Goal: Information Seeking & Learning: Learn about a topic

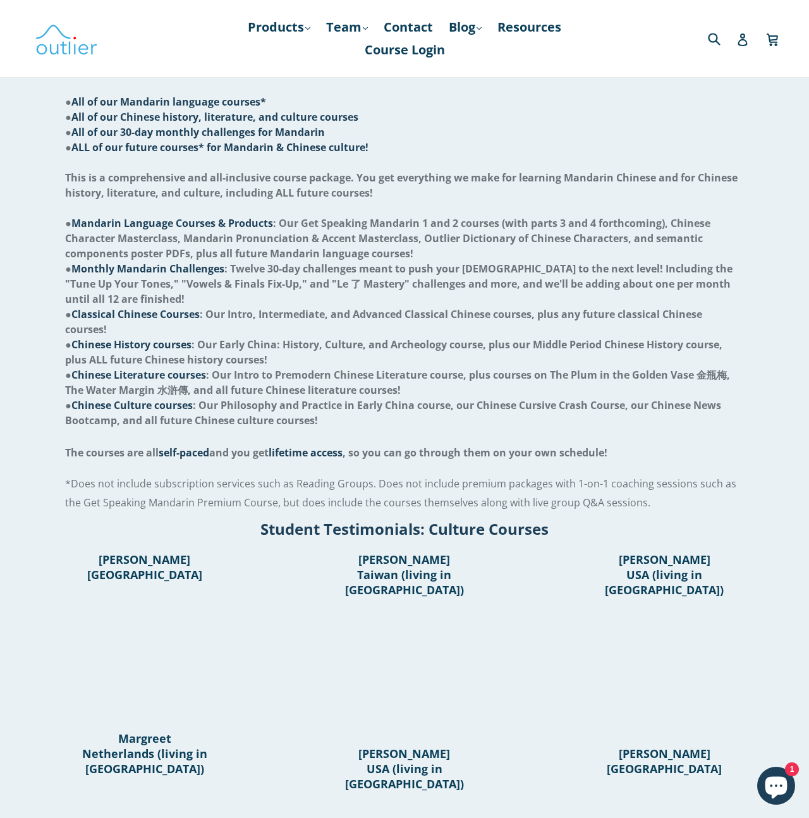
scroll to position [475, 0]
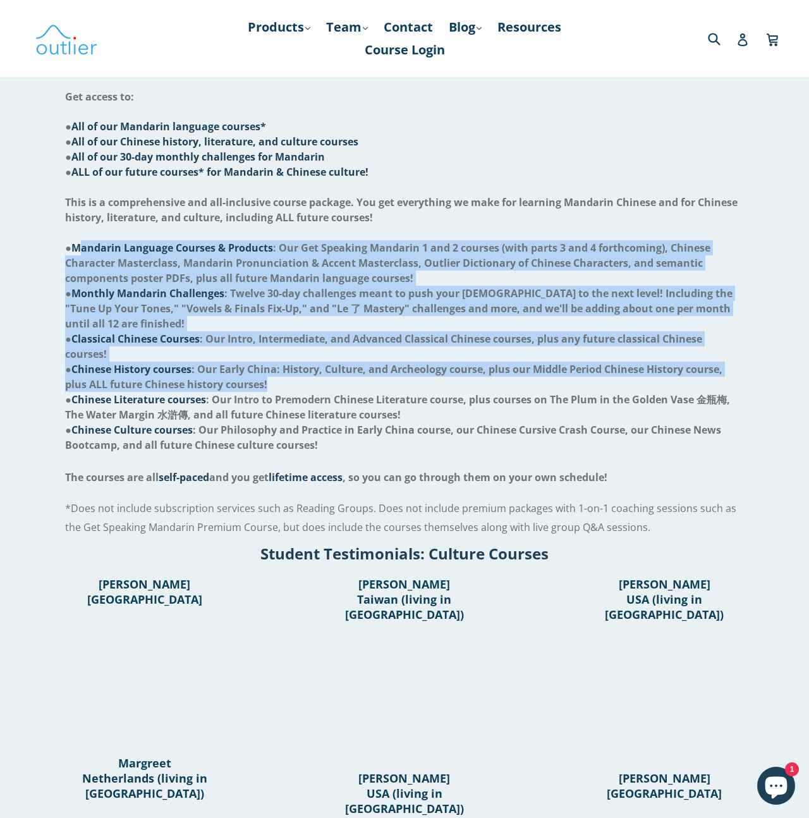
drag, startPoint x: 77, startPoint y: 244, endPoint x: 290, endPoint y: 389, distance: 258.5
click at [290, 389] on ul "● All of our Mandarin language courses* ● All of our Chinese history, literatur…" at bounding box center [404, 293] width 678 height 349
click at [330, 389] on li "● Chinese History courses : Our Early China: History, Culture, and Archeology c…" at bounding box center [404, 377] width 678 height 30
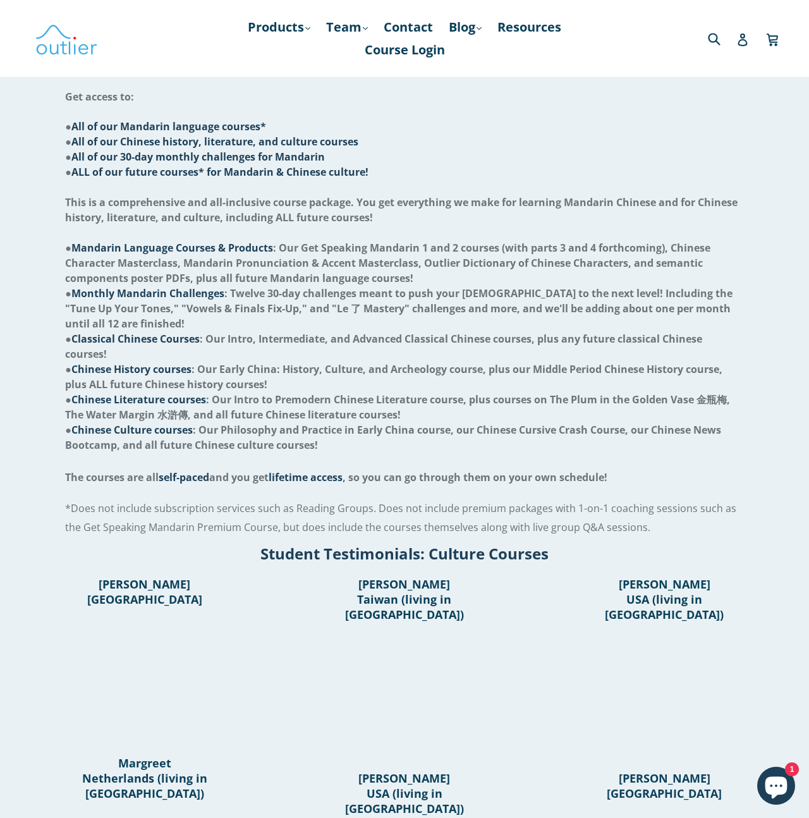
scroll to position [0, 0]
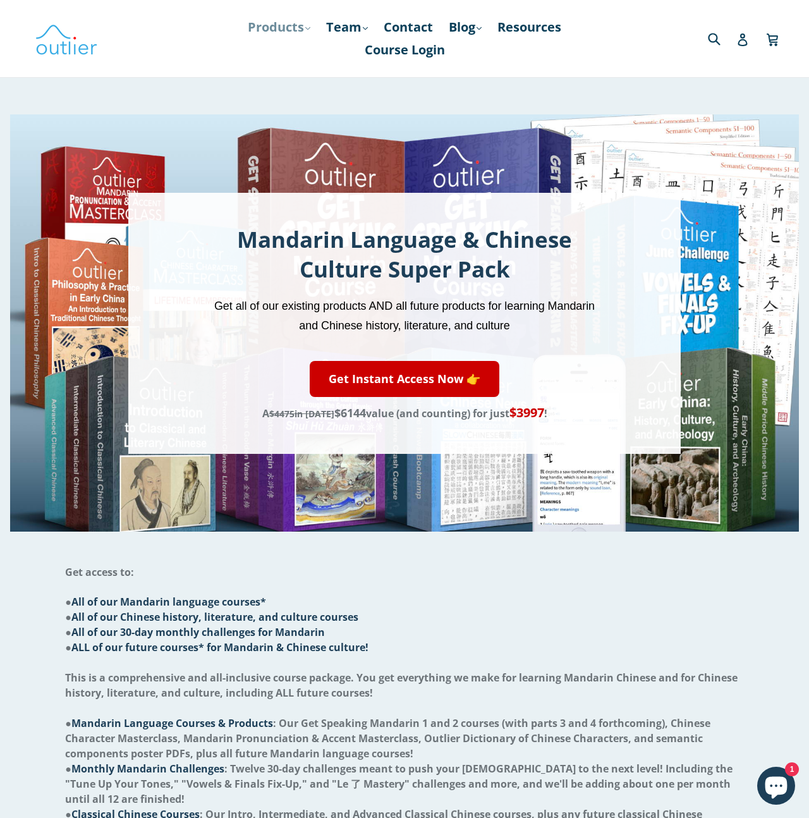
click at [279, 19] on link "Products .cls-1{fill:#231f20} expand" at bounding box center [279, 27] width 75 height 23
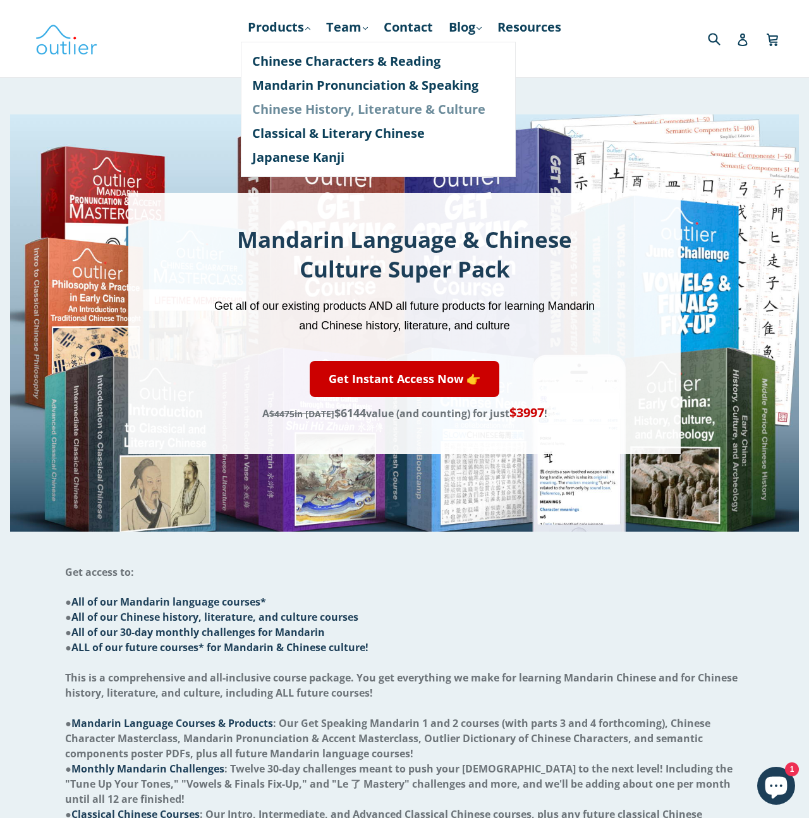
click at [313, 111] on link "Chinese History, Literature & Culture" at bounding box center [378, 109] width 252 height 24
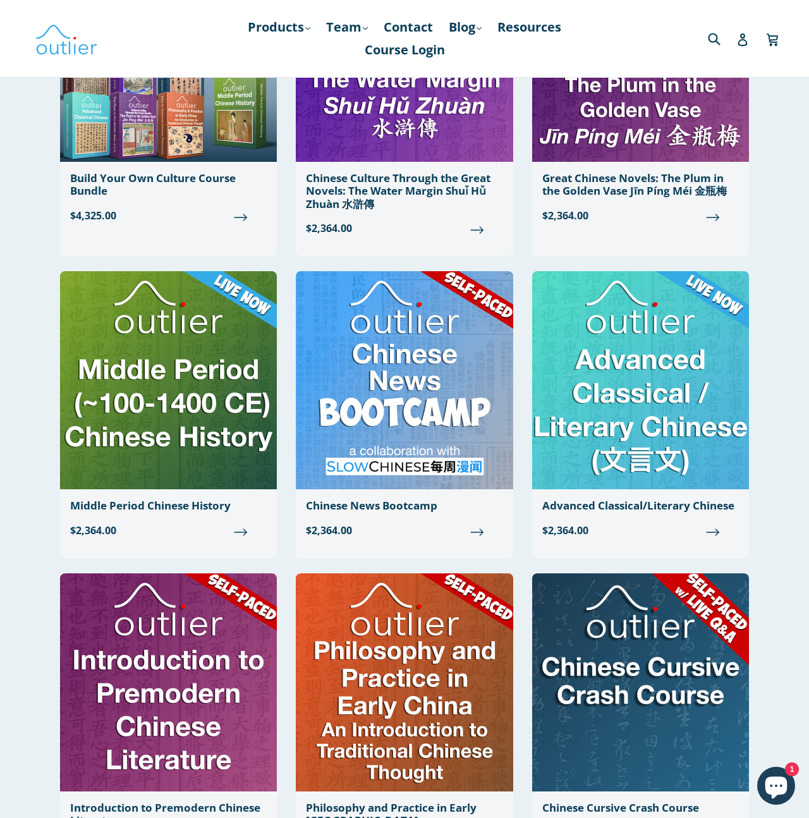
scroll to position [343, 0]
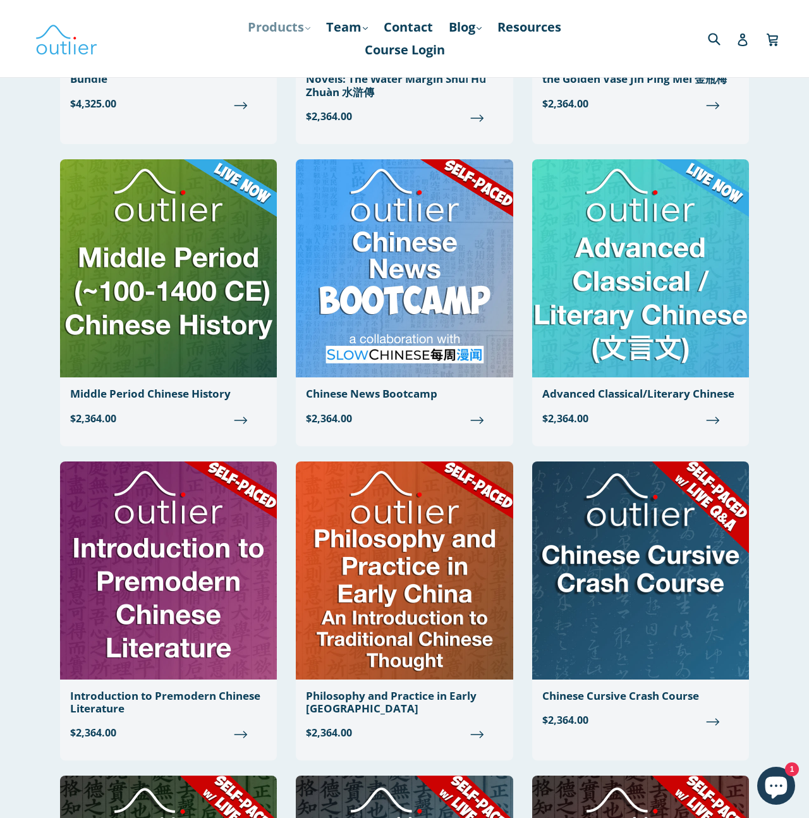
click at [272, 20] on link "Products .cls-1{fill:#231f20} expand" at bounding box center [279, 27] width 75 height 23
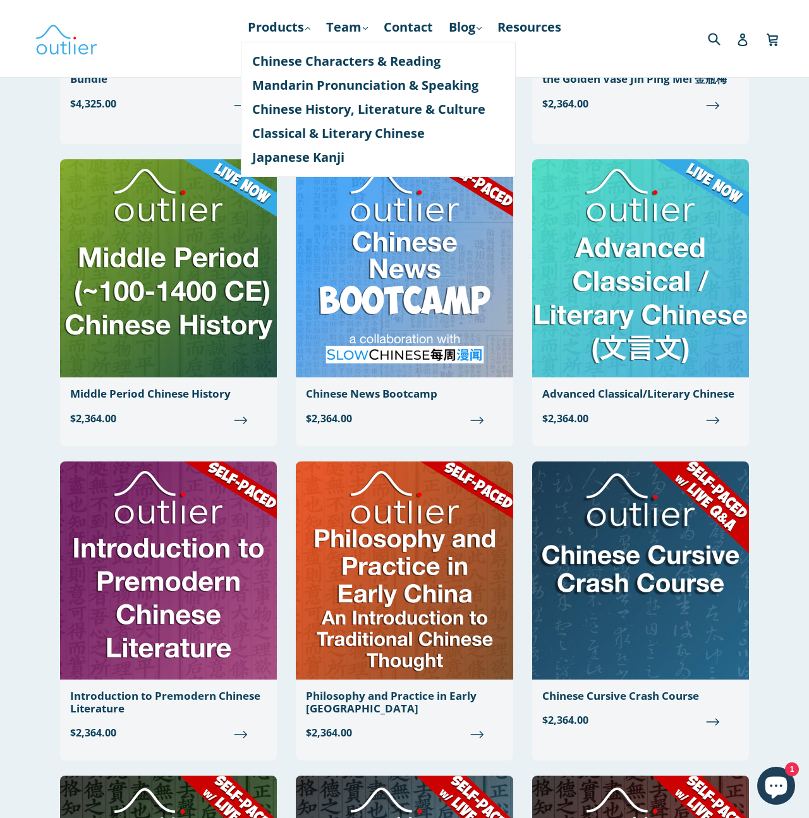
click at [575, 32] on ul "Products .cls-1{fill:#231f20} expand Chinese Characters & Reading Mandarin Pron…" at bounding box center [405, 39] width 370 height 46
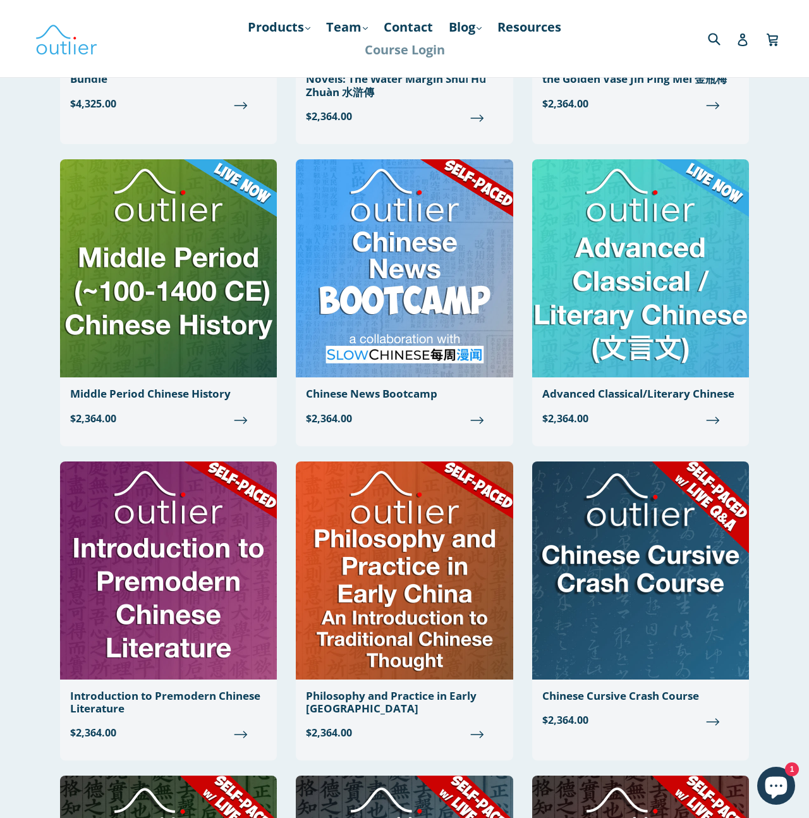
click at [397, 56] on link "Course Login" at bounding box center [404, 50] width 93 height 23
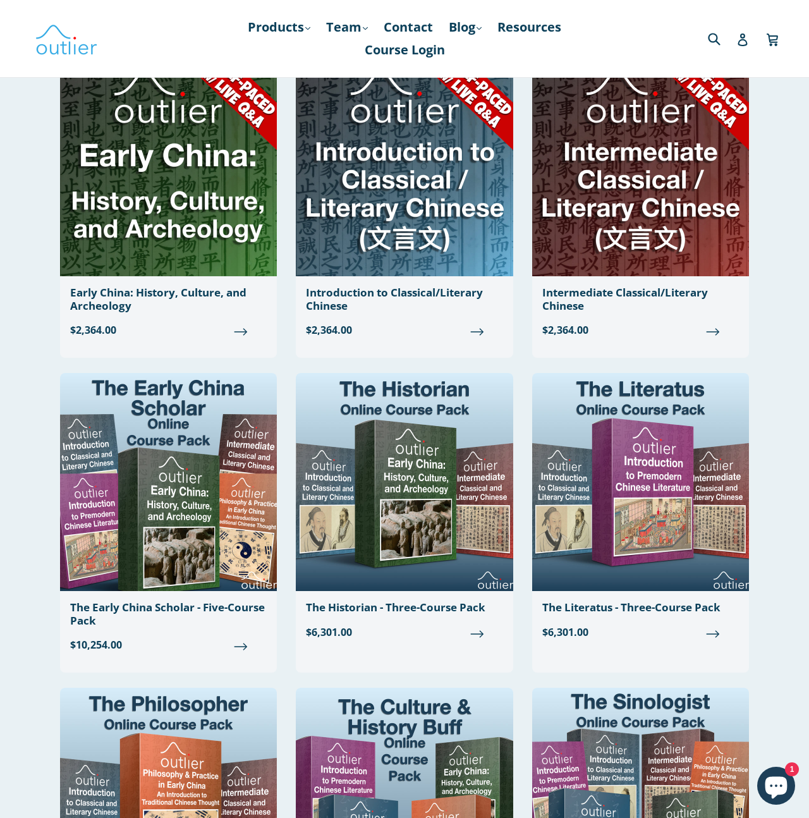
scroll to position [1020, 0]
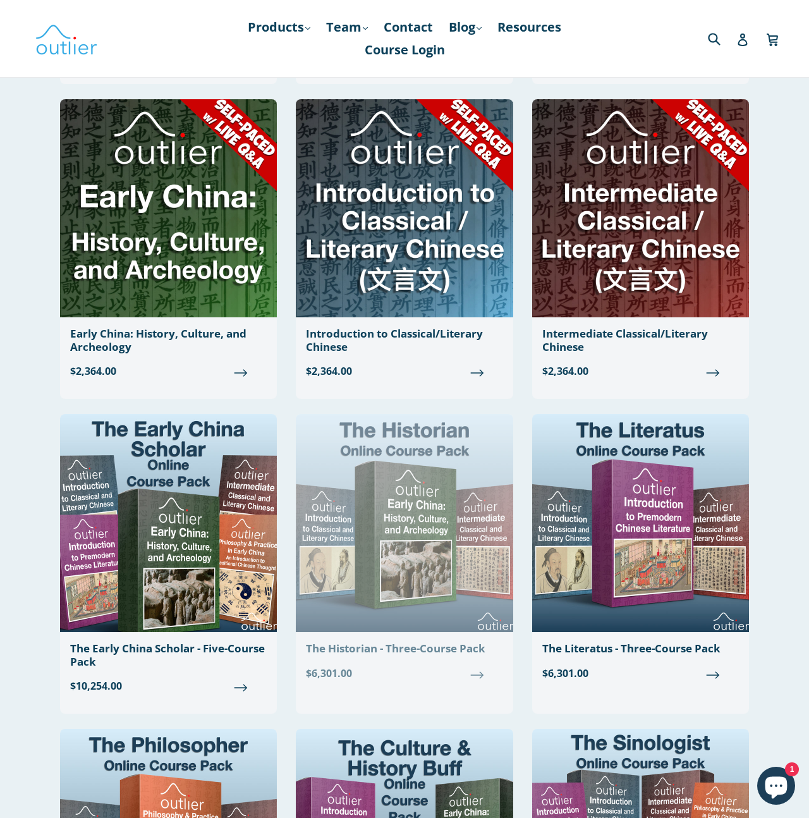
click at [393, 544] on img at bounding box center [404, 523] width 217 height 218
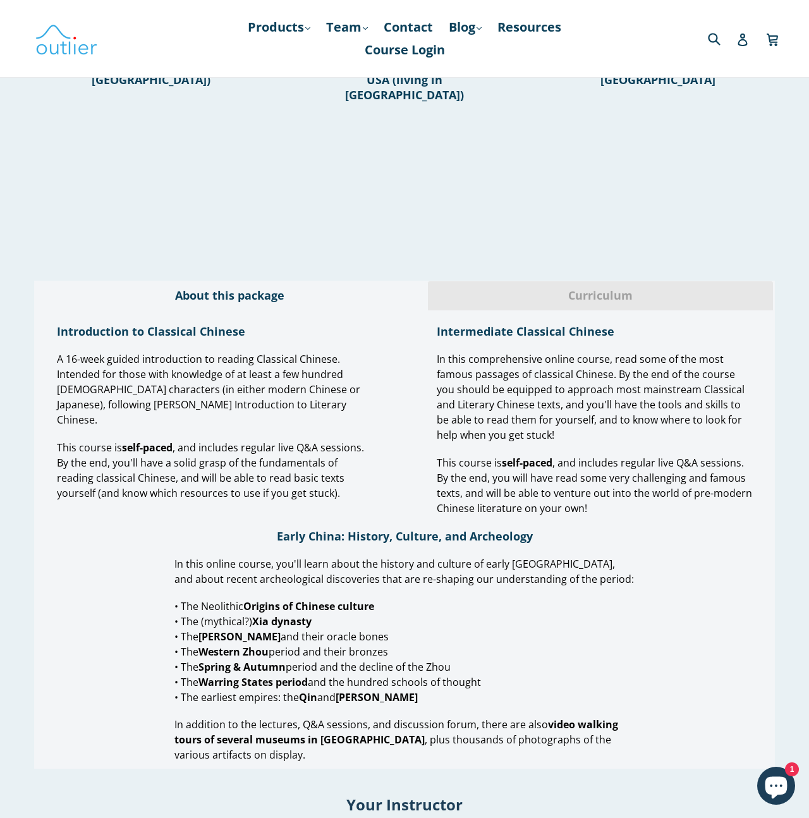
scroll to position [1043, 0]
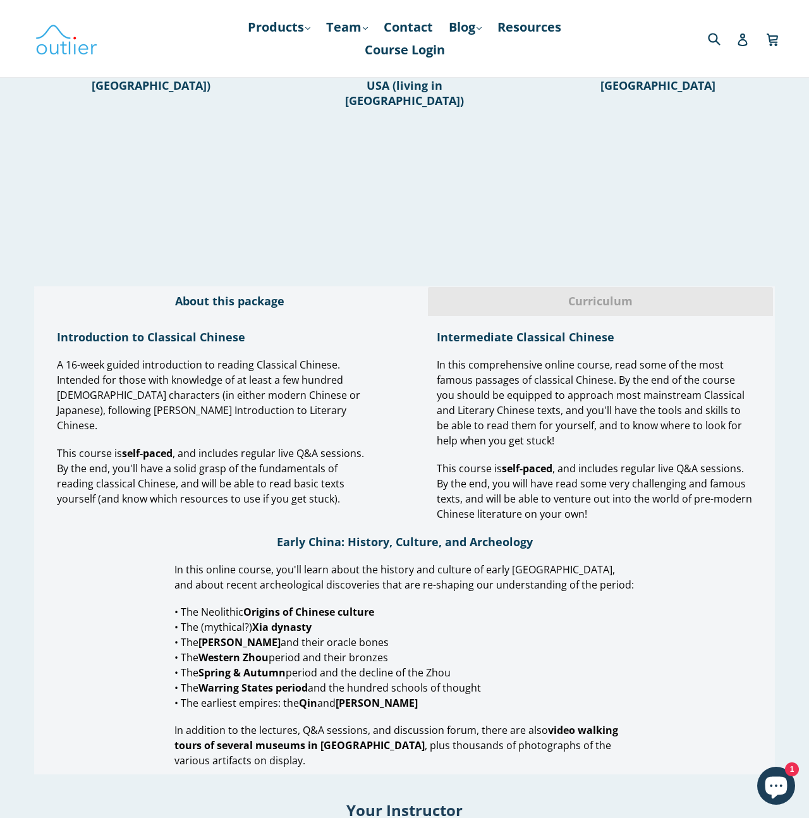
click at [578, 301] on div "Curriculum" at bounding box center [600, 301] width 347 height 30
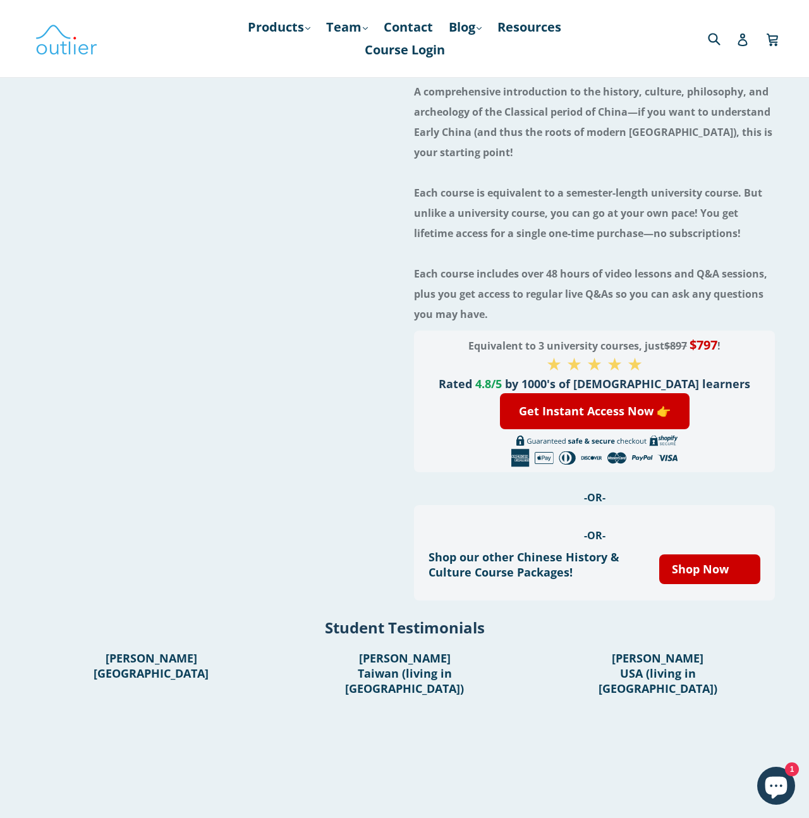
scroll to position [0, 0]
